Goal: Transaction & Acquisition: Download file/media

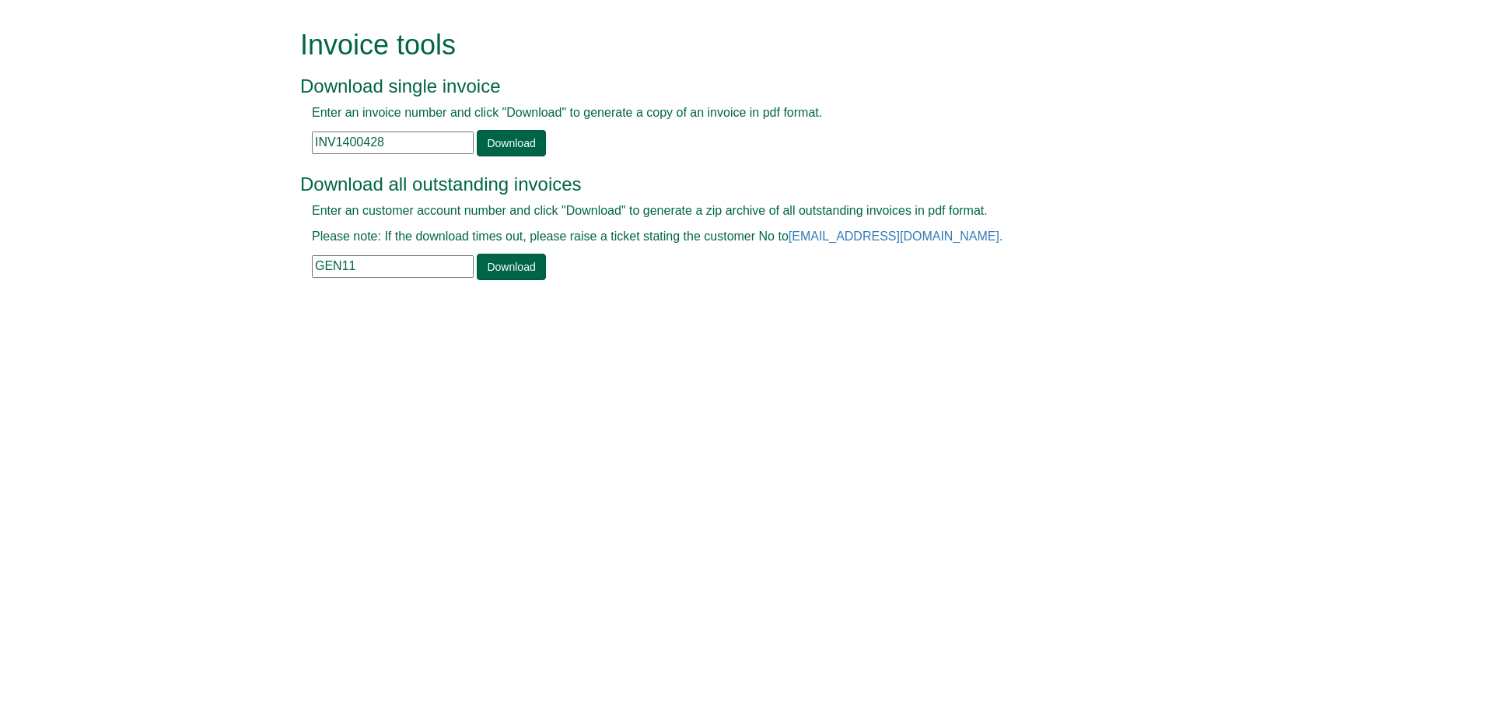
drag, startPoint x: 397, startPoint y: 142, endPoint x: 169, endPoint y: 182, distance: 232.2
click at [169, 182] on form "Invoice tools Download single invoice Enter an invoice number and click "Downlo…" at bounding box center [743, 156] width 1487 height 313
paste input "373204"
click at [495, 146] on link "Download" at bounding box center [511, 143] width 68 height 26
drag, startPoint x: 390, startPoint y: 142, endPoint x: 171, endPoint y: 160, distance: 219.3
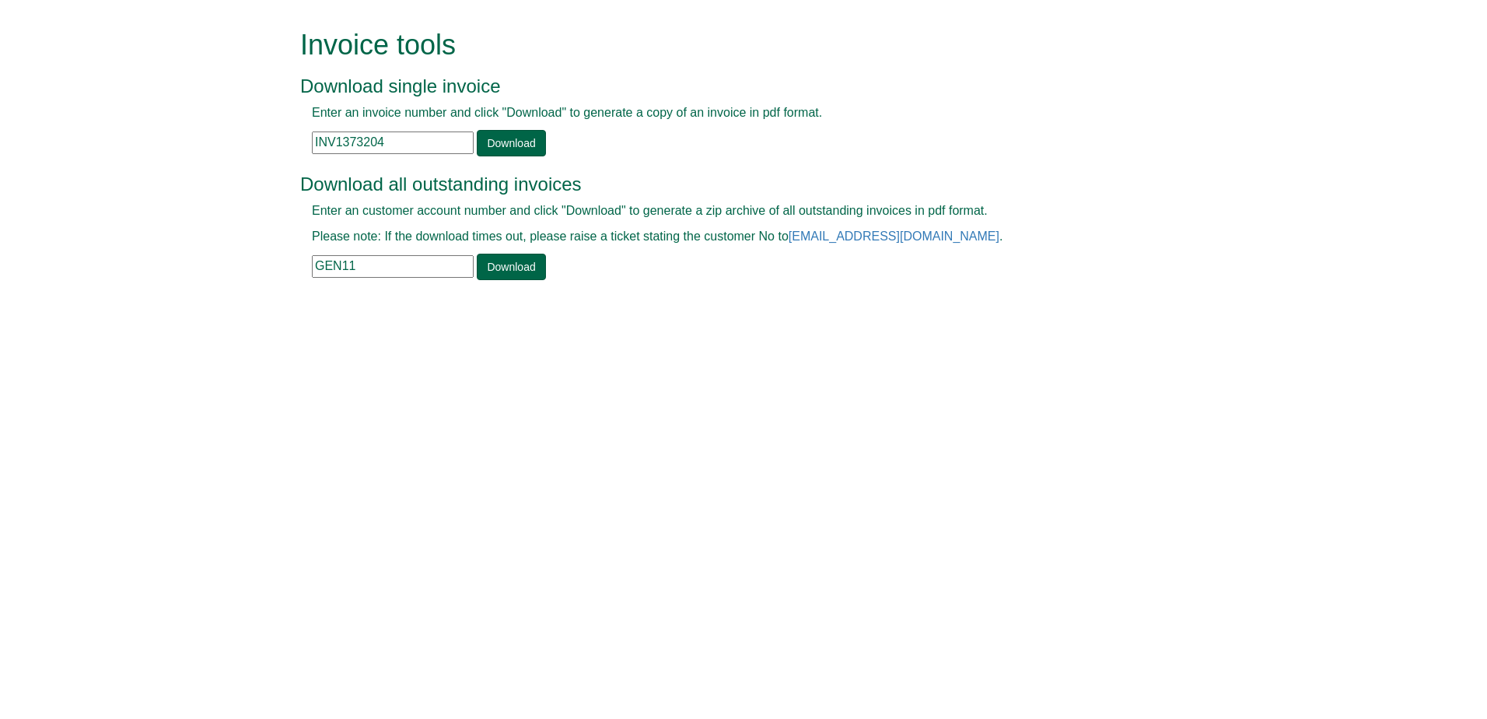
click at [171, 160] on form "Invoice tools Download single invoice Enter an invoice number and click "Downlo…" at bounding box center [743, 156] width 1487 height 313
paste input "1600327655"
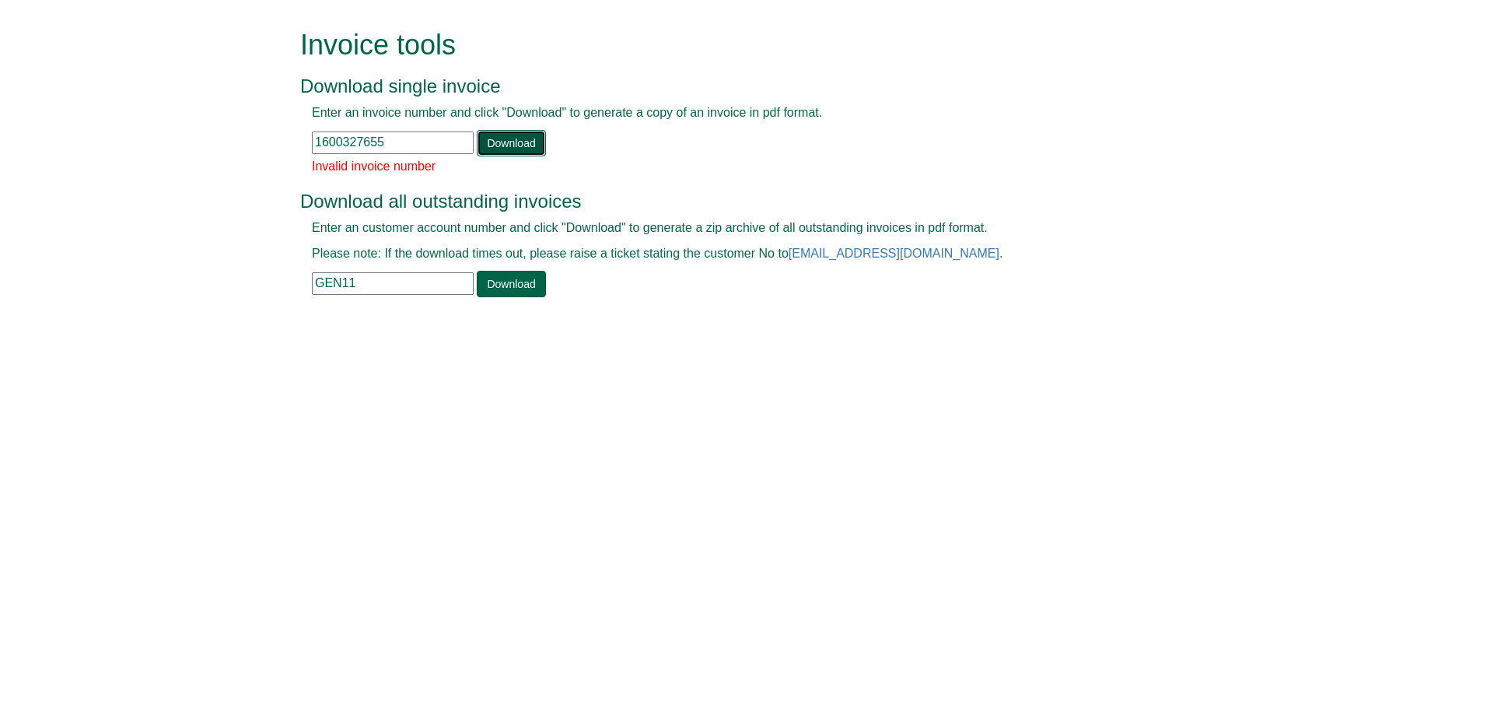
click at [505, 139] on link "Download" at bounding box center [511, 143] width 68 height 26
click at [373, 140] on input "1600327655" at bounding box center [393, 142] width 162 height 23
drag, startPoint x: 412, startPoint y: 131, endPoint x: 243, endPoint y: 124, distance: 169.7
click at [243, 124] on form "Invoice tools Download single invoice Enter an invoice number and click "Downlo…" at bounding box center [743, 165] width 1487 height 330
paste input "INV1381084"
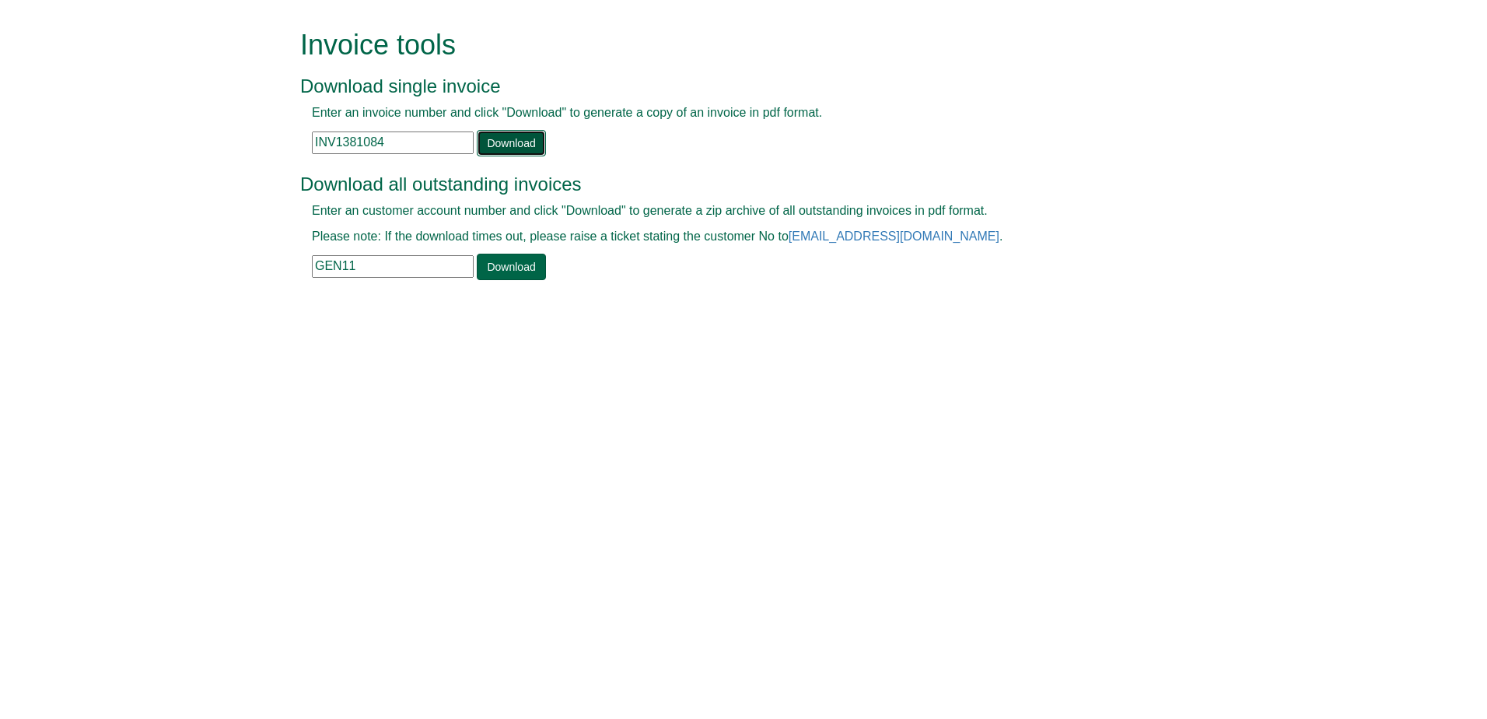
click at [493, 133] on link "Download" at bounding box center [511, 143] width 68 height 26
drag, startPoint x: 409, startPoint y: 130, endPoint x: 327, endPoint y: 131, distance: 82.5
click at [327, 131] on div "Enter an invoice number and click "Download" to generate a copy of an invoice i…" at bounding box center [726, 130] width 852 height 52
drag, startPoint x: 398, startPoint y: 146, endPoint x: 191, endPoint y: 139, distance: 207.8
click at [191, 139] on form "Invoice tools Download single invoice Enter an invoice number and click "Downlo…" at bounding box center [743, 156] width 1487 height 313
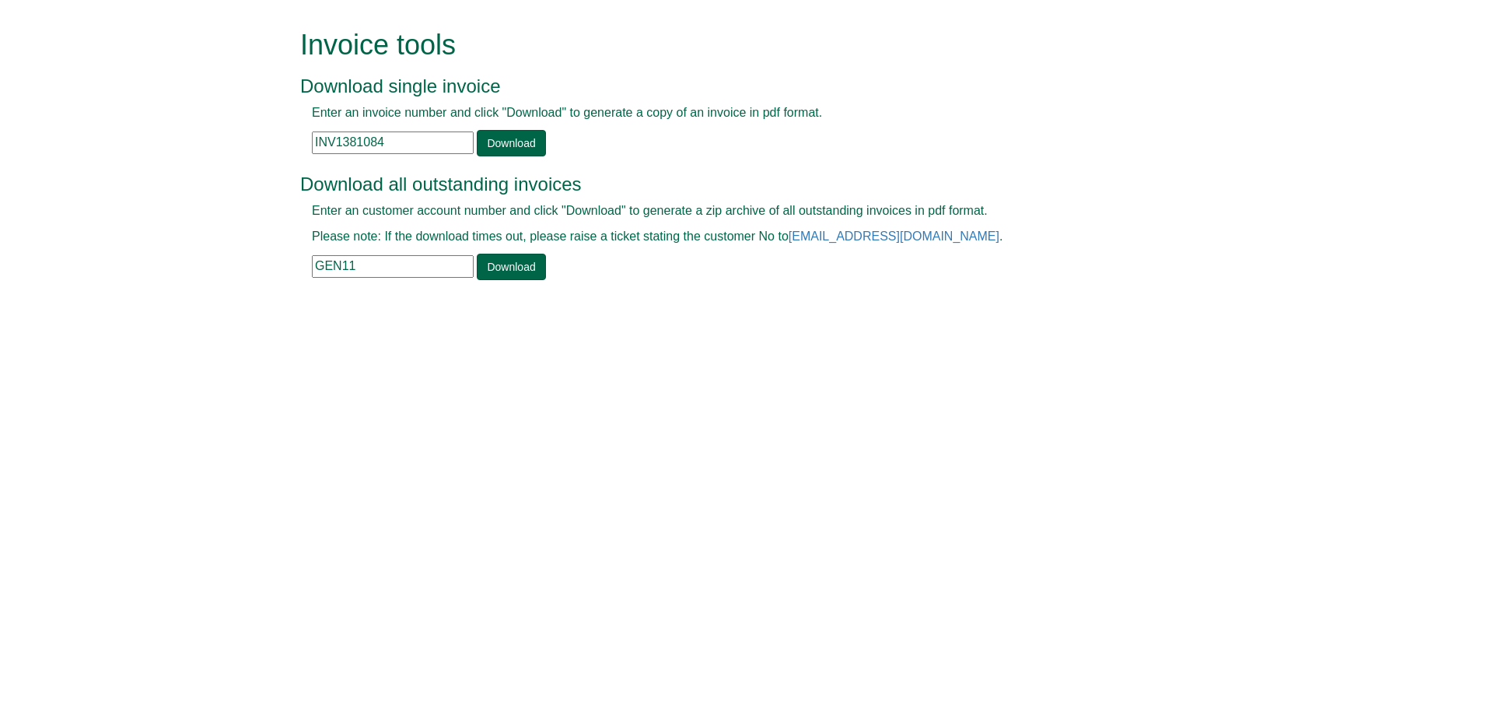
paste input "655"
type input "INV1381655"
click at [505, 145] on link "Download" at bounding box center [511, 143] width 68 height 26
